Goal: Navigation & Orientation: Go to known website

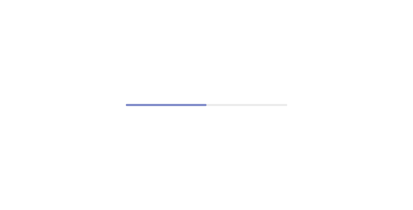
click at [296, 71] on div at bounding box center [206, 105] width 413 height 210
